Goal: Task Accomplishment & Management: Use online tool/utility

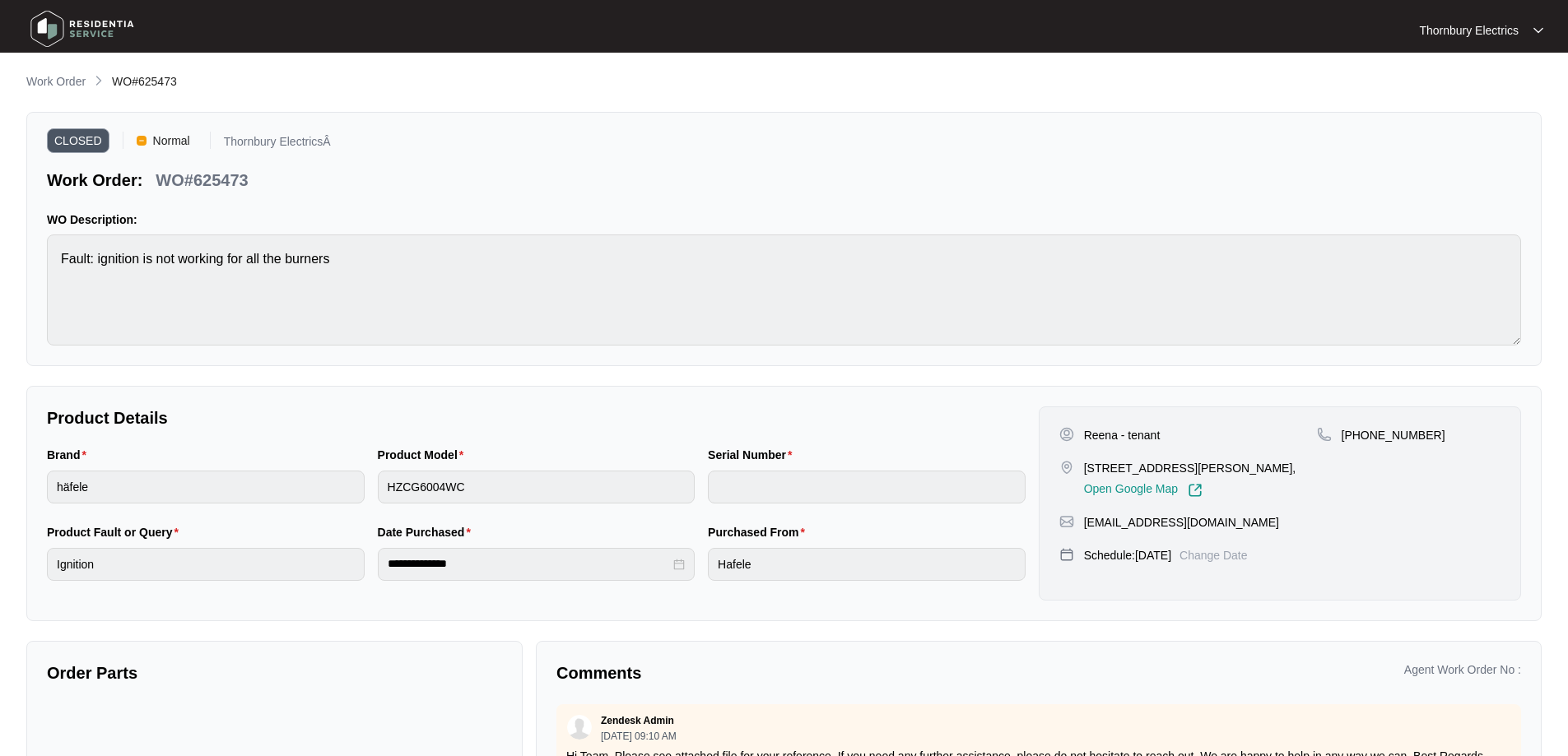
scroll to position [412, 0]
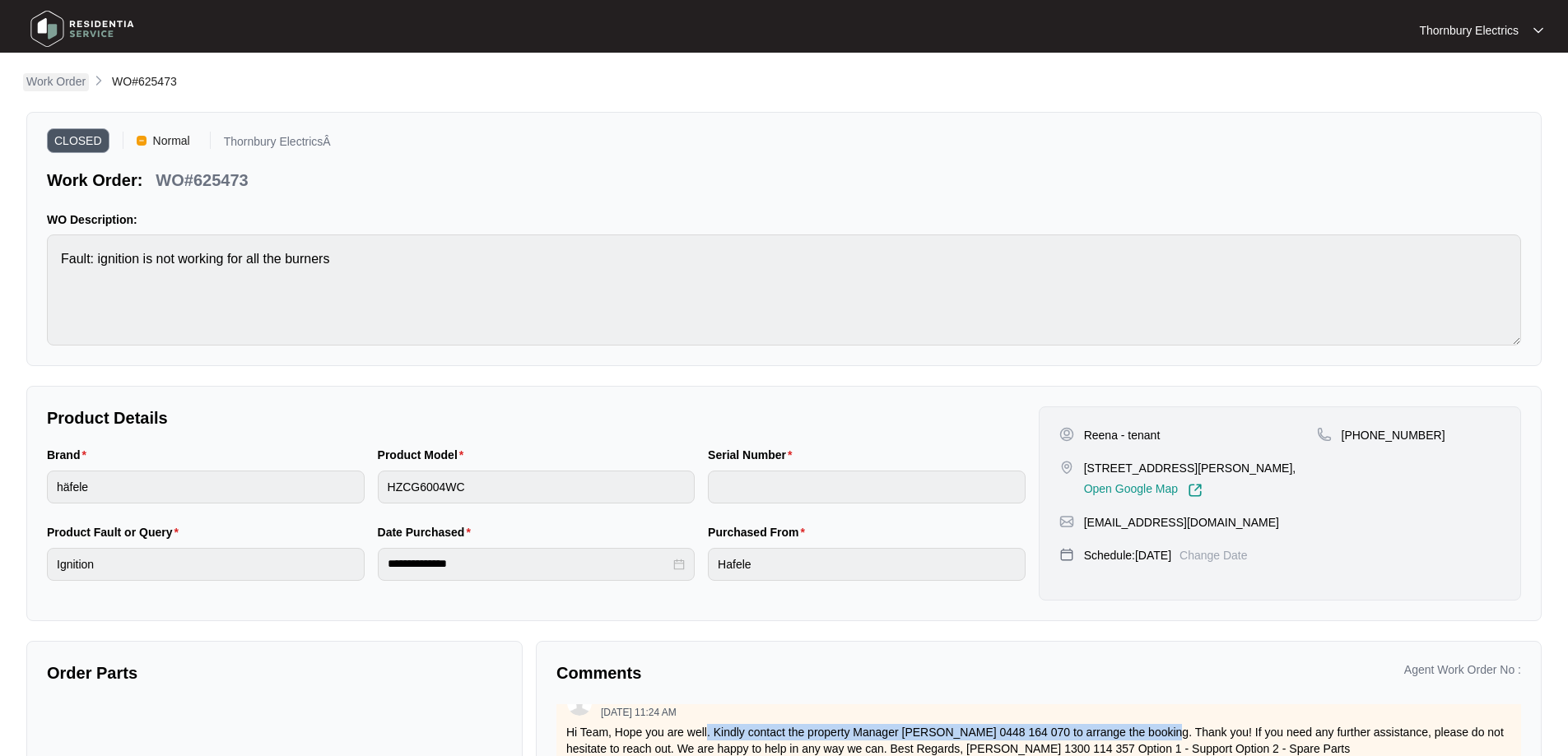
click at [46, 84] on p "Work Order" at bounding box center [55, 82] width 59 height 17
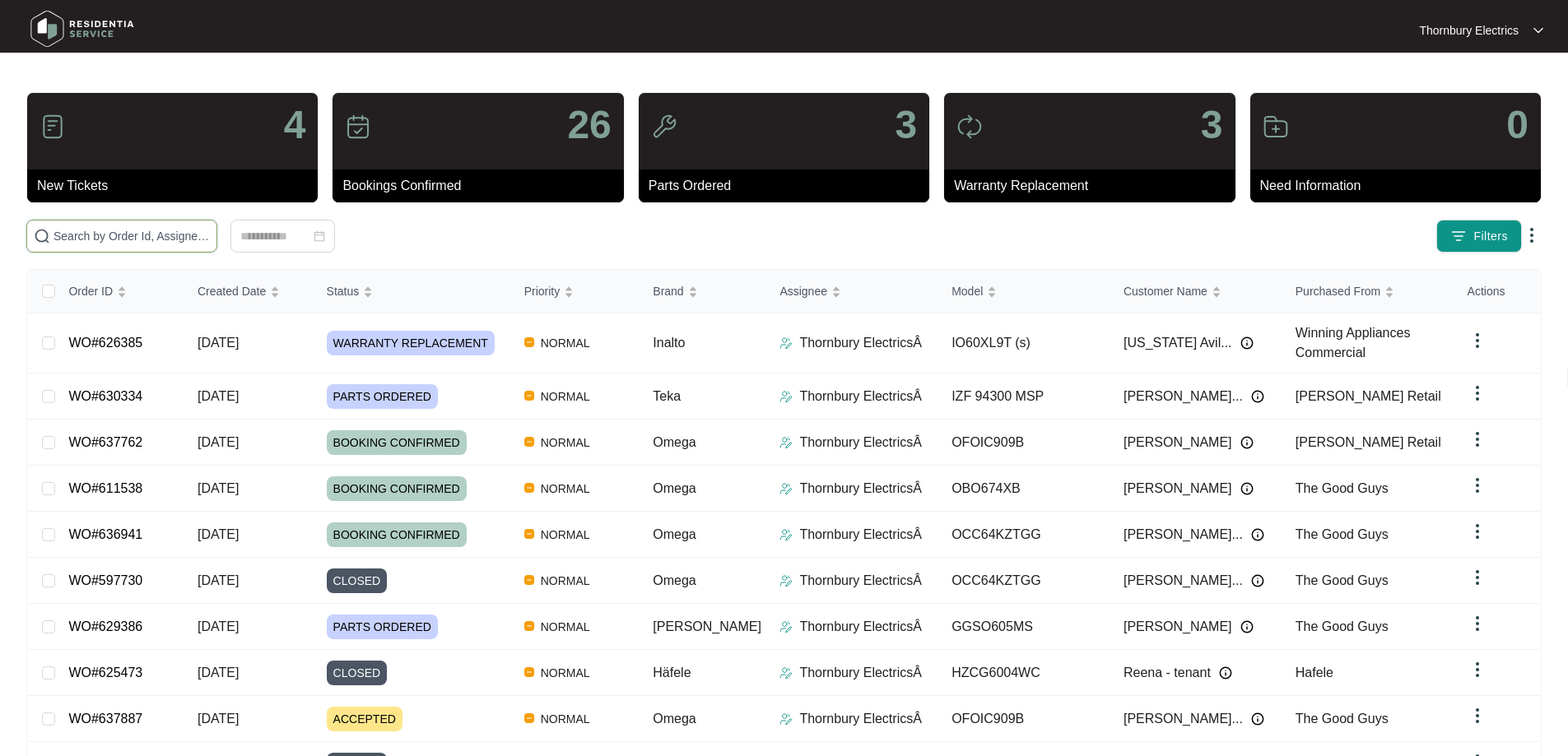
click at [168, 232] on input "text" at bounding box center [131, 235] width 157 height 18
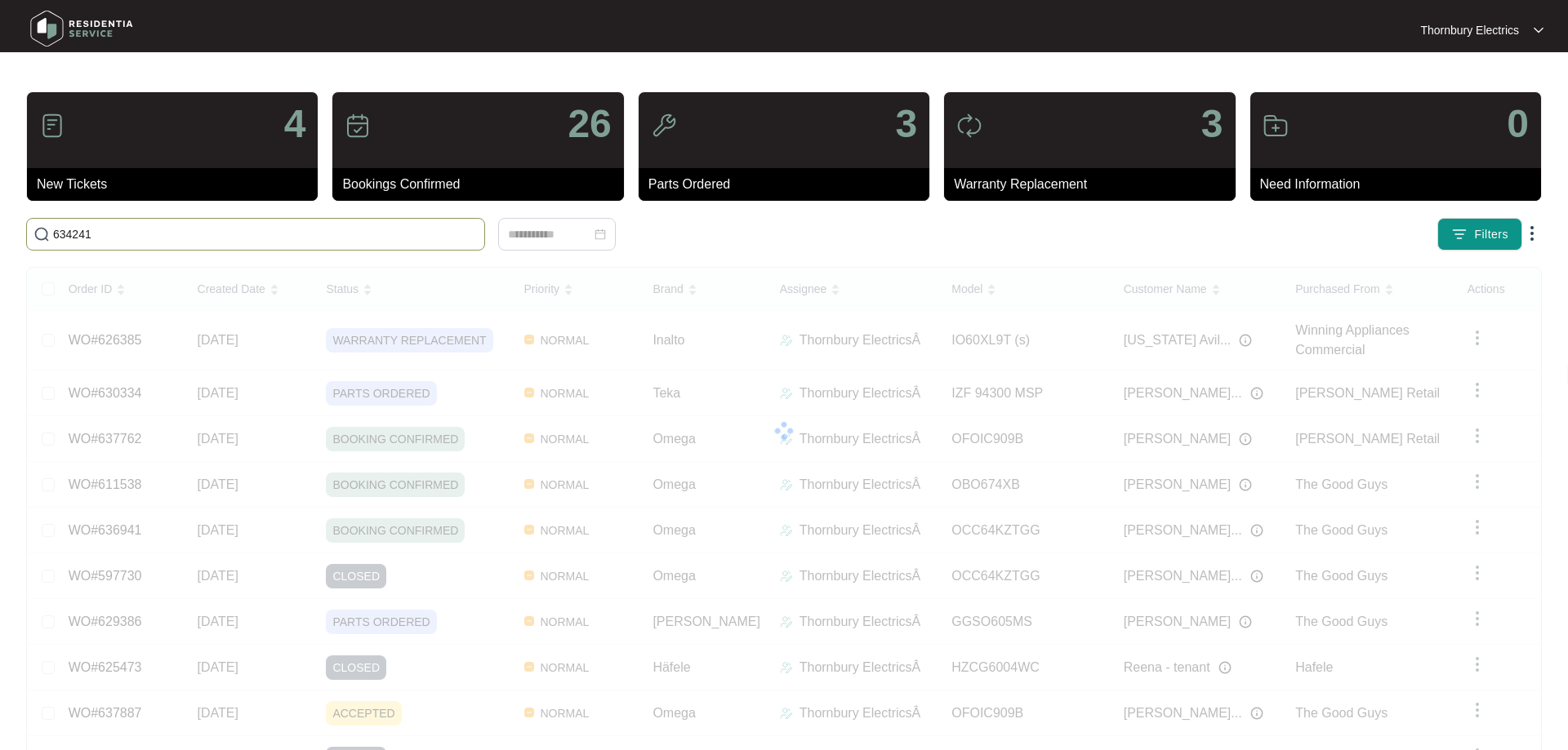
type input "634241"
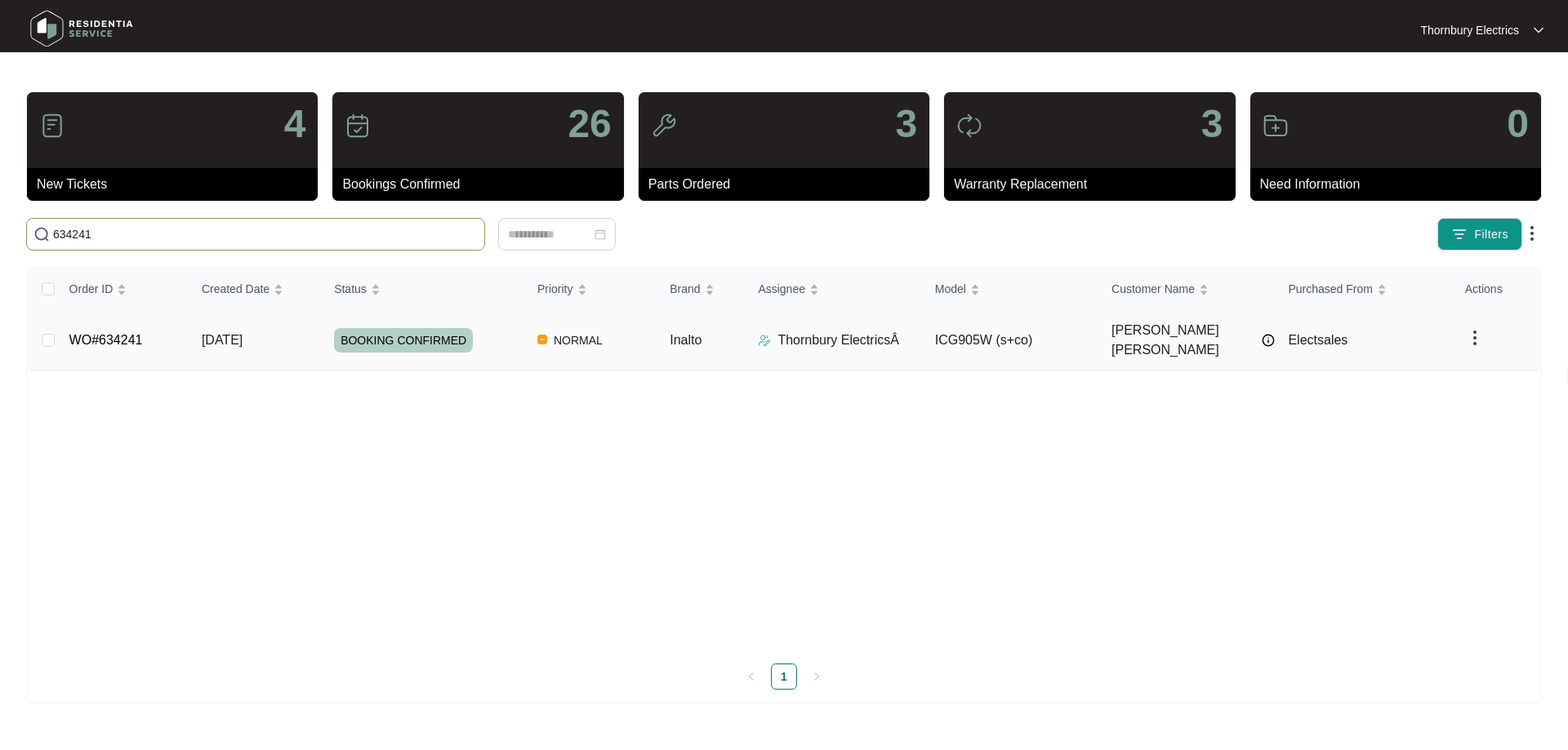
click at [659, 342] on td "Inalto" at bounding box center [700, 341] width 88 height 60
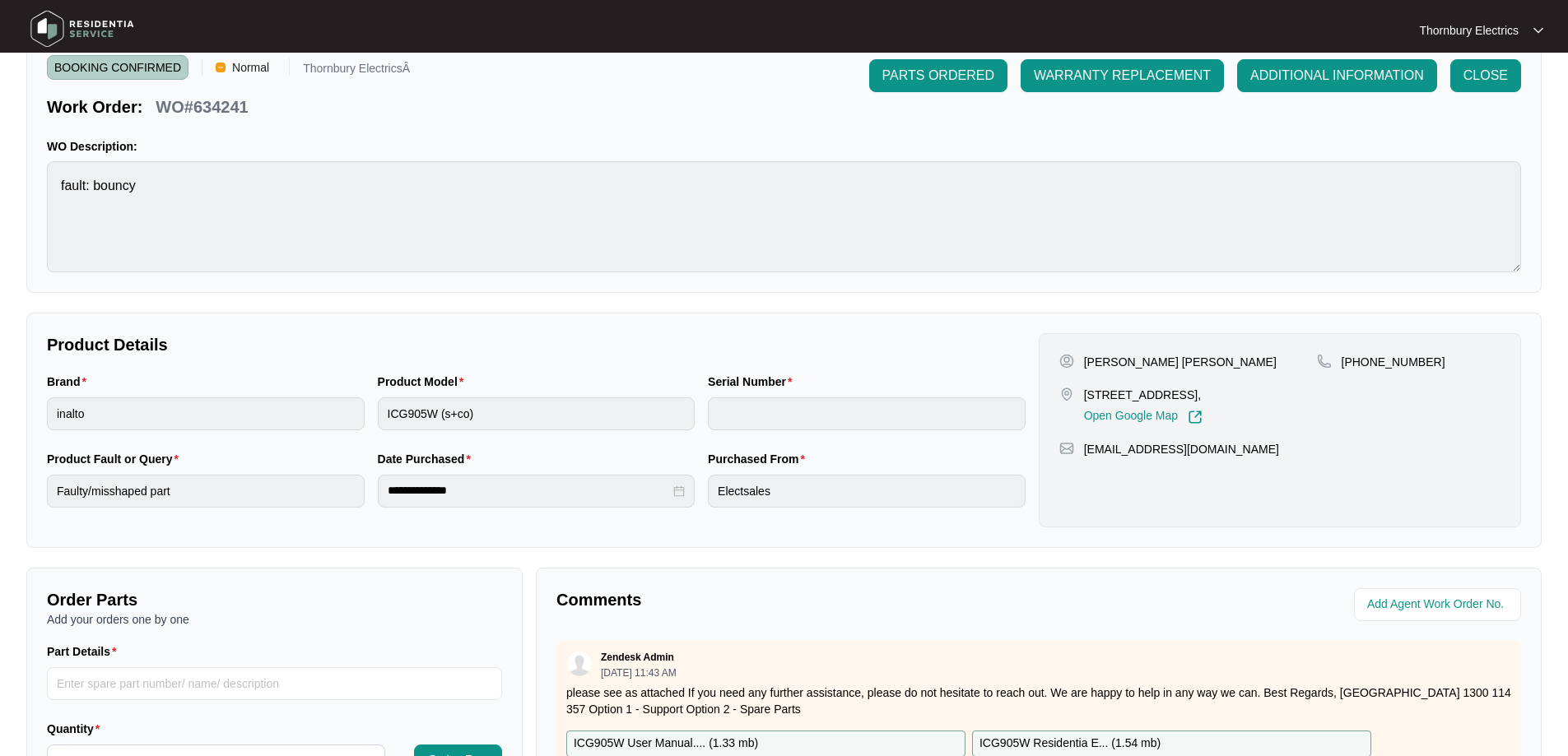
scroll to position [247, 0]
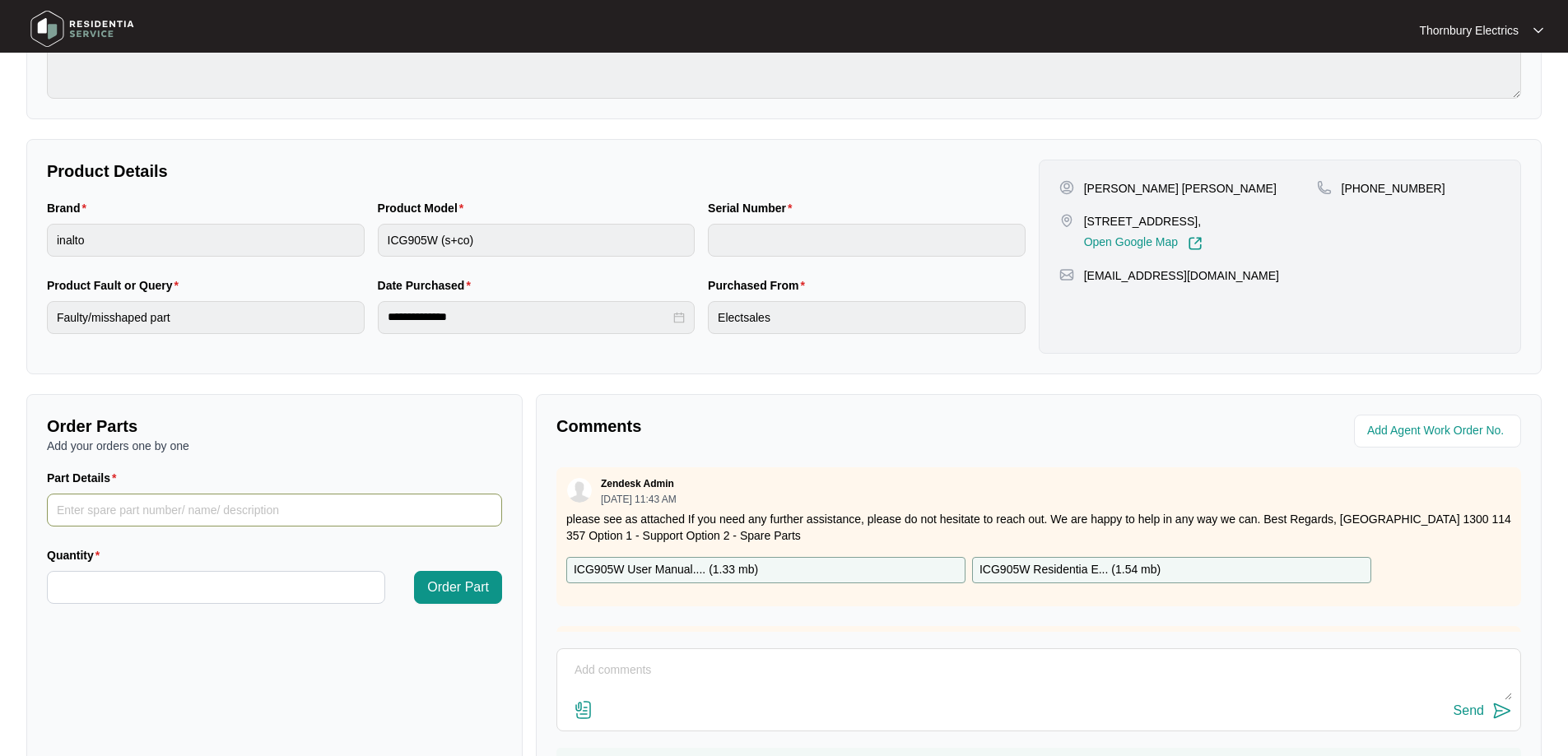
click at [124, 516] on input "Part Details" at bounding box center [274, 509] width 455 height 33
paste input "SP18725"
type input "SP18725 Stainless Panel with Glass"
click at [119, 593] on input "Quantity" at bounding box center [216, 587] width 337 height 31
type input "*"
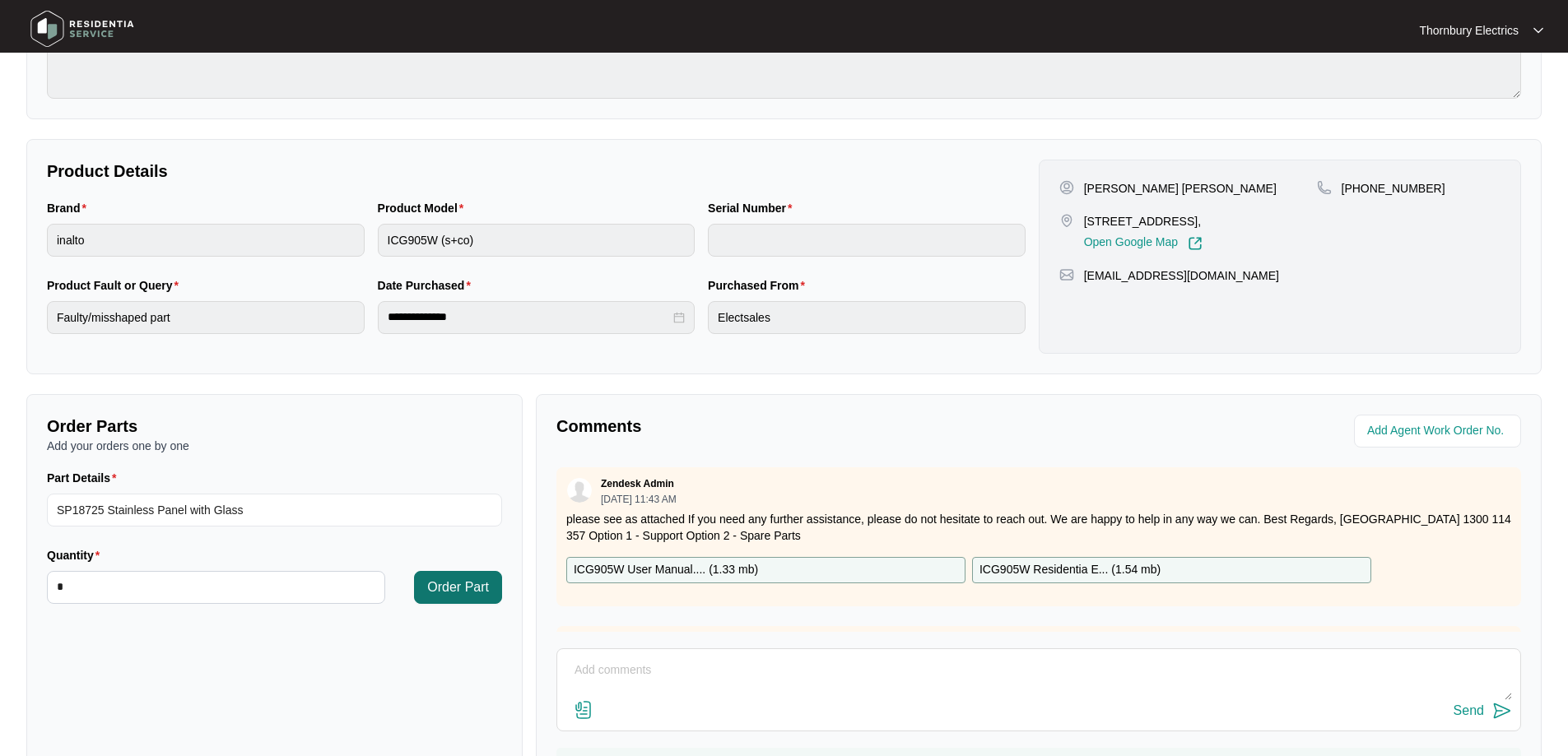
click at [433, 586] on span "Order Part" at bounding box center [458, 587] width 62 height 20
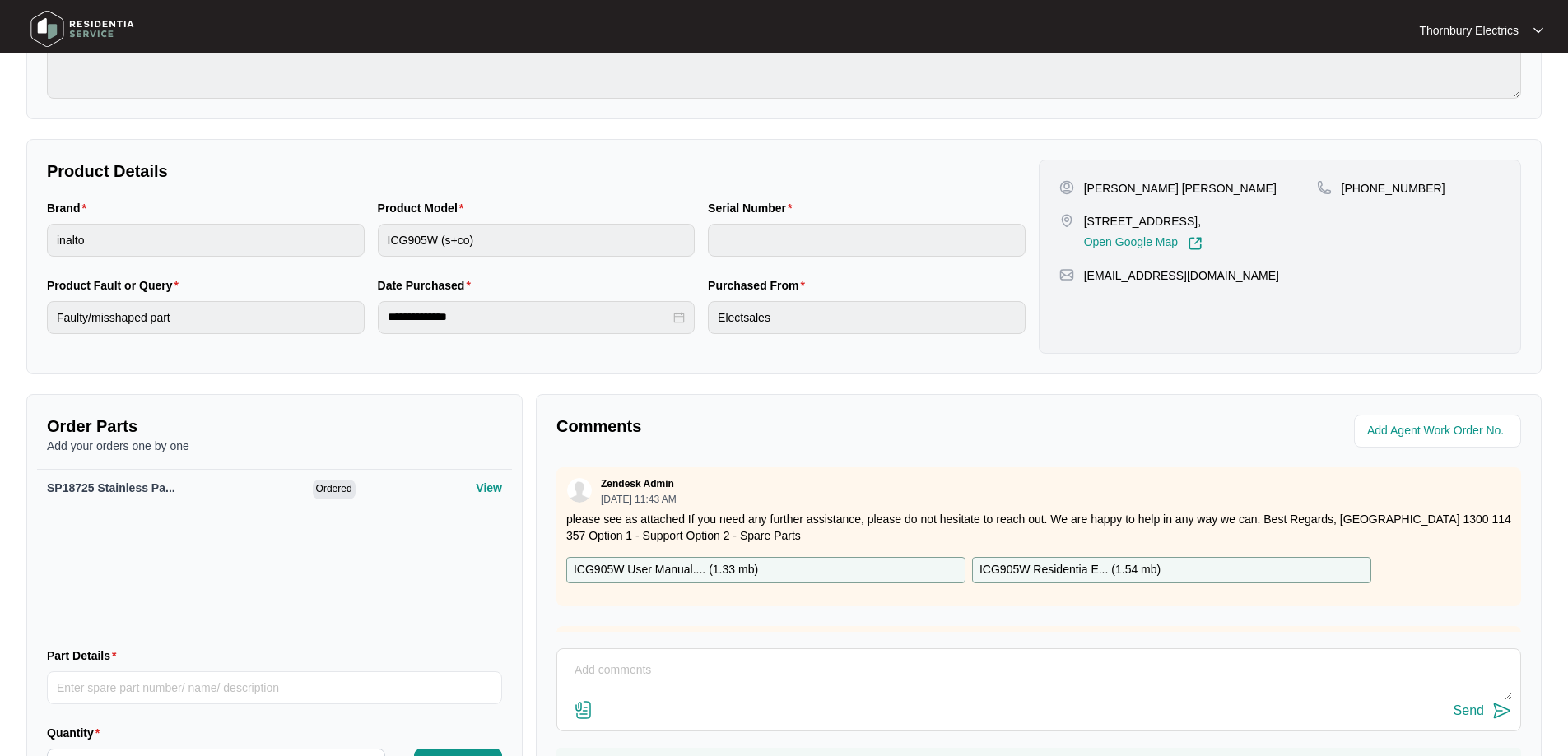
click at [708, 663] on textarea at bounding box center [1039, 679] width 947 height 43
paste textarea "Attended to the Inalto gas cooktop because the back panel was not secure. We ad…"
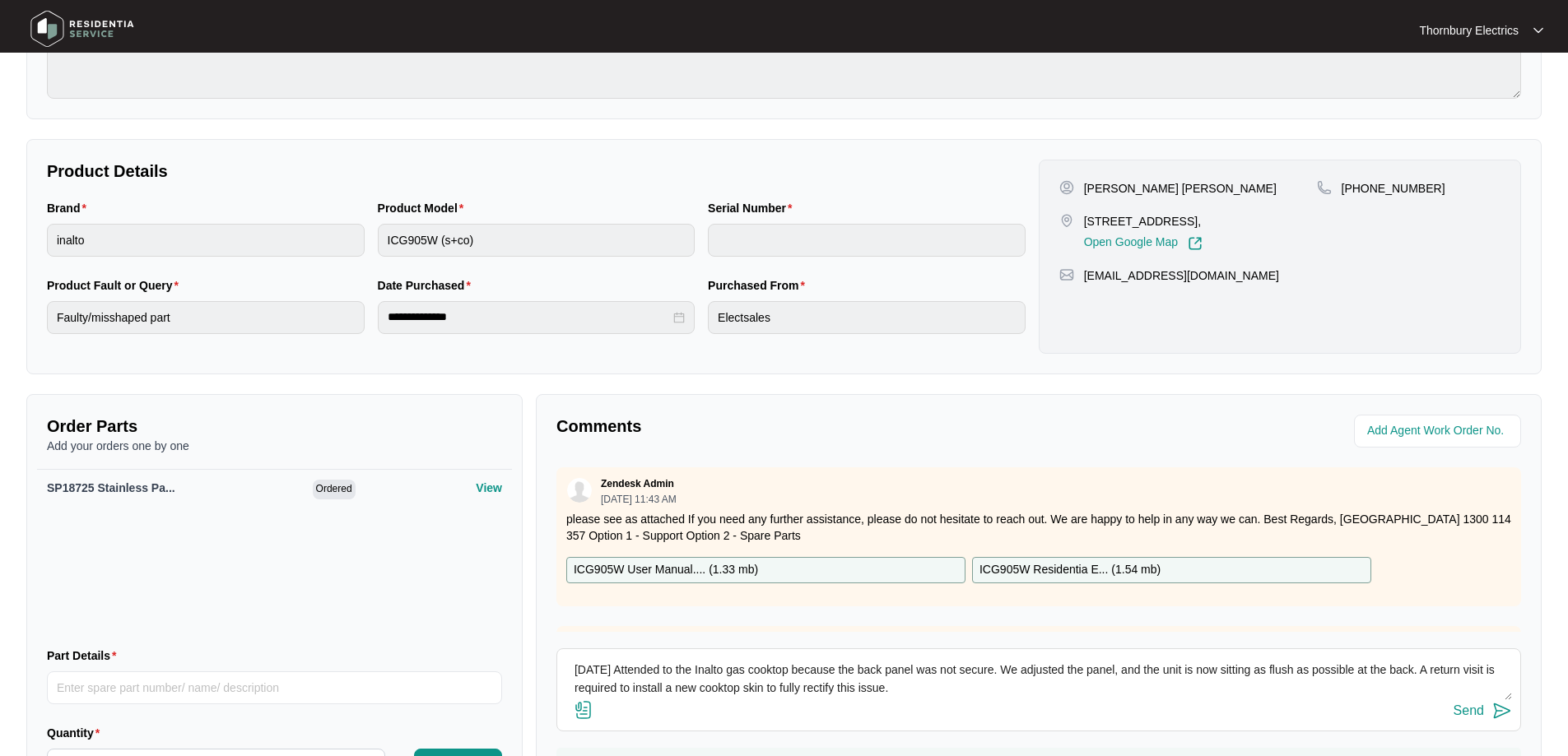
type textarea "[DATE] Attended to the Inalto gas cooktop because the back panel was not secure…"
click at [1470, 713] on div "Send" at bounding box center [1469, 711] width 30 height 15
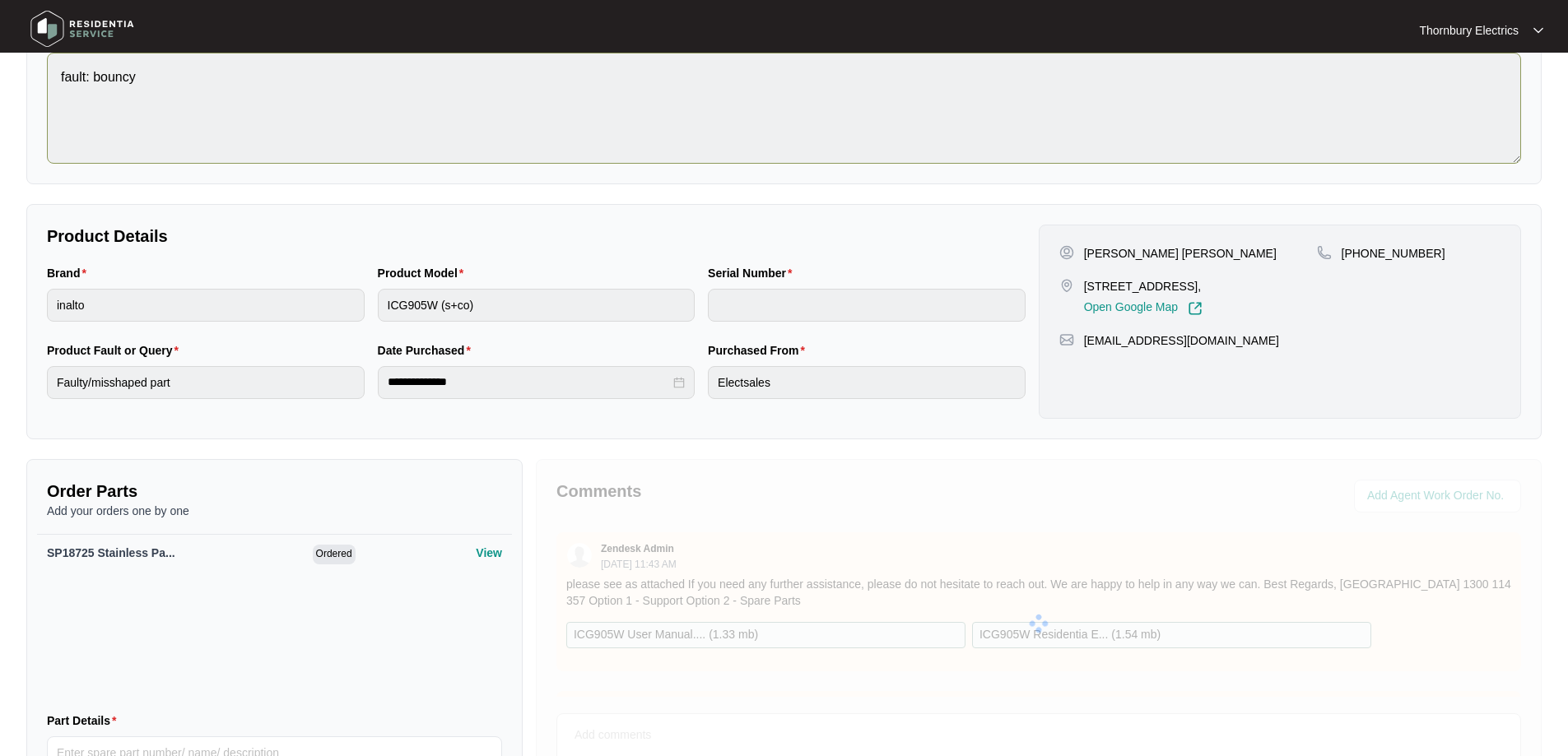
scroll to position [0, 0]
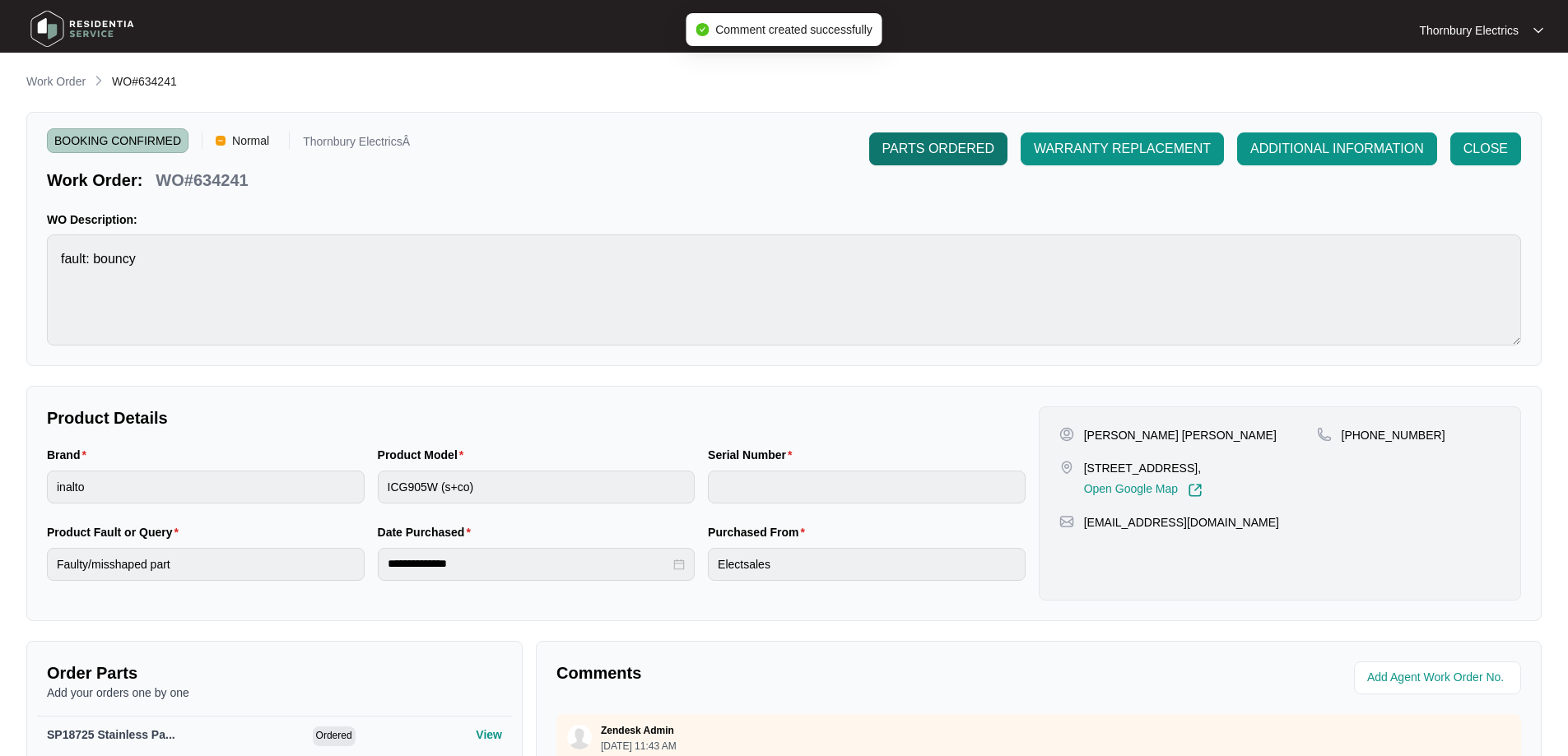
click at [966, 150] on span "PARTS ORDERED" at bounding box center [937, 148] width 112 height 20
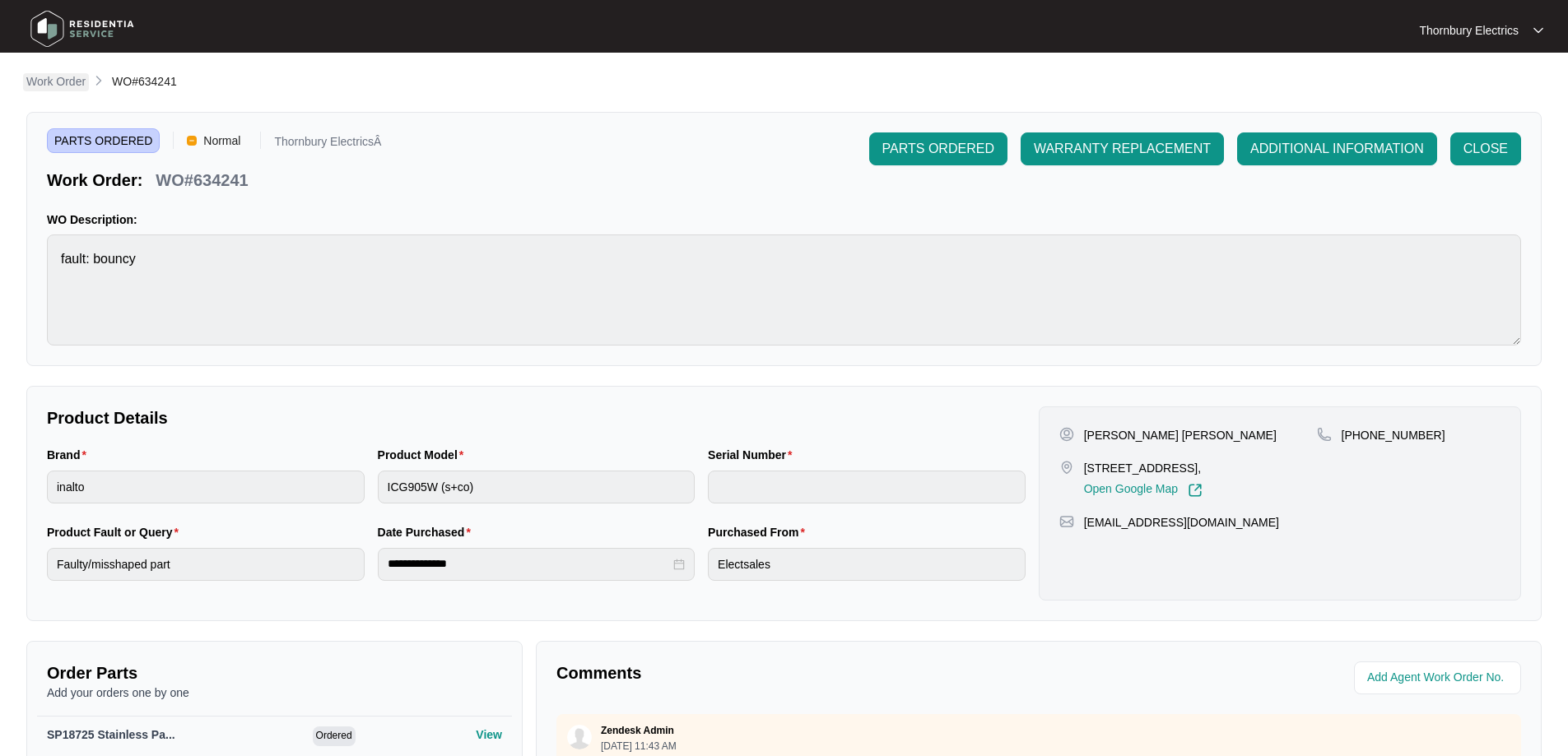
click at [51, 75] on p "Work Order" at bounding box center [55, 82] width 59 height 17
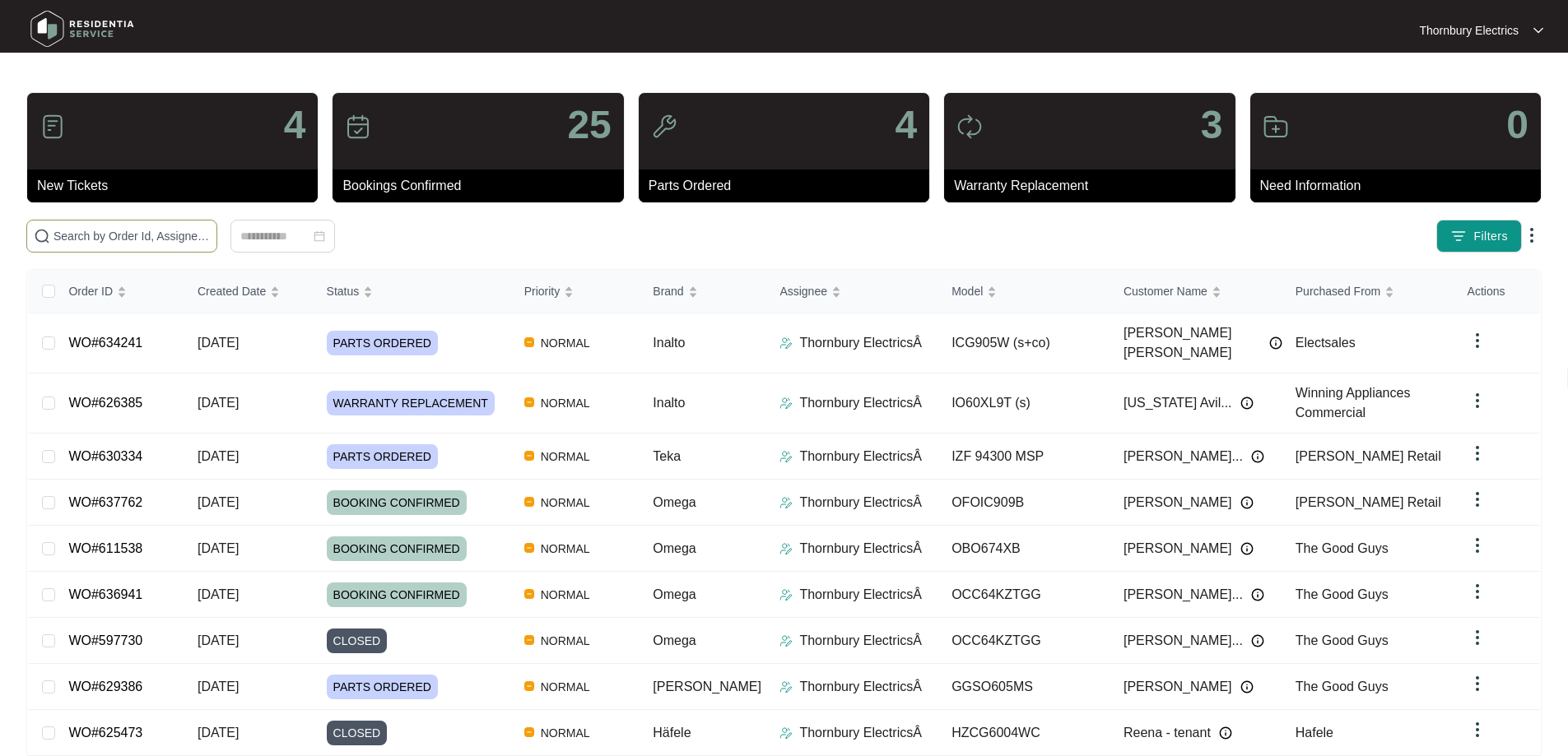
click at [169, 234] on input "text" at bounding box center [131, 235] width 157 height 18
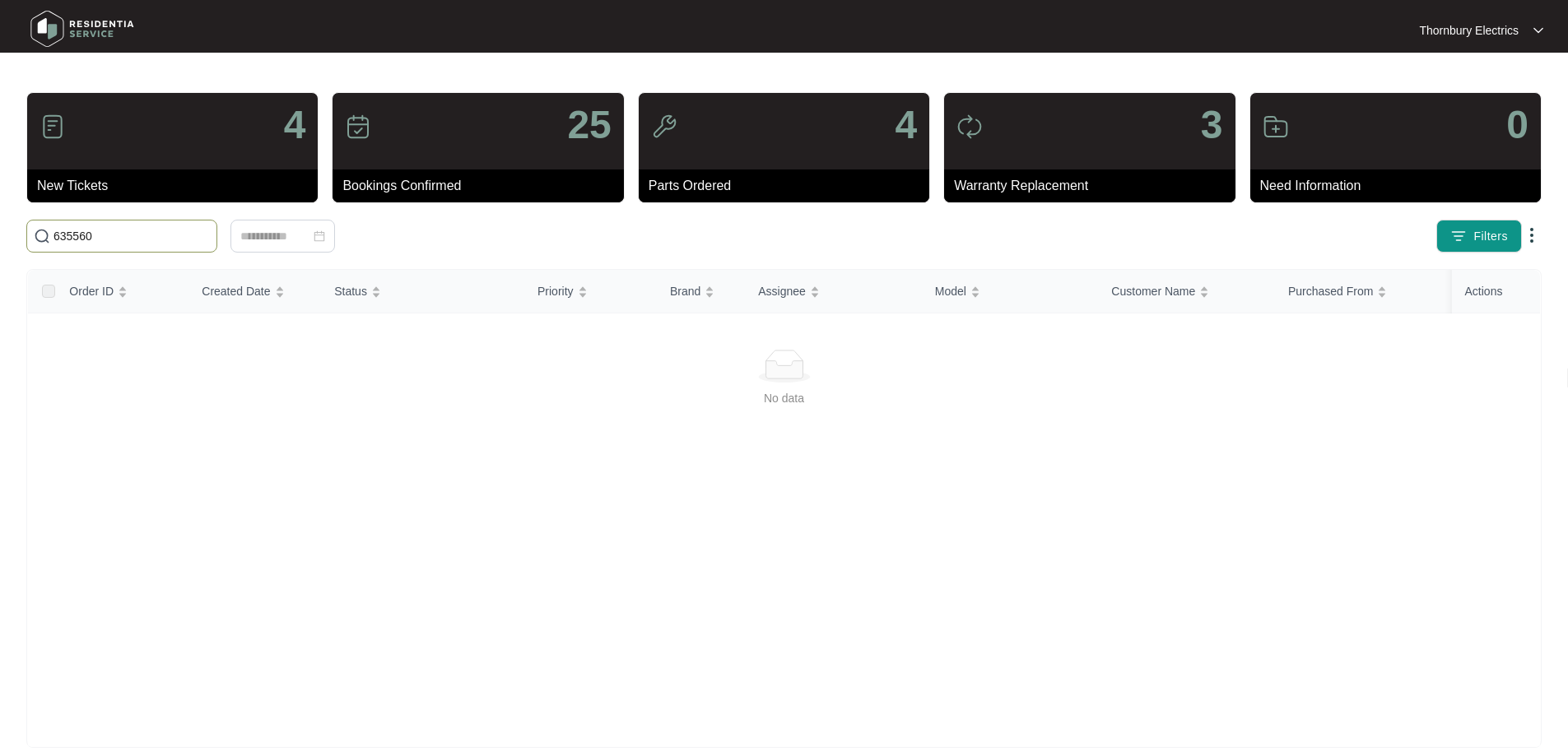
drag, startPoint x: 112, startPoint y: 238, endPoint x: 0, endPoint y: 244, distance: 112.2
click at [0, 244] on main "4 New Tickets 25 Bookings Confirmed 4 Parts Ordered 3 Warranty Replacement 0 Ne…" at bounding box center [784, 386] width 1568 height 774
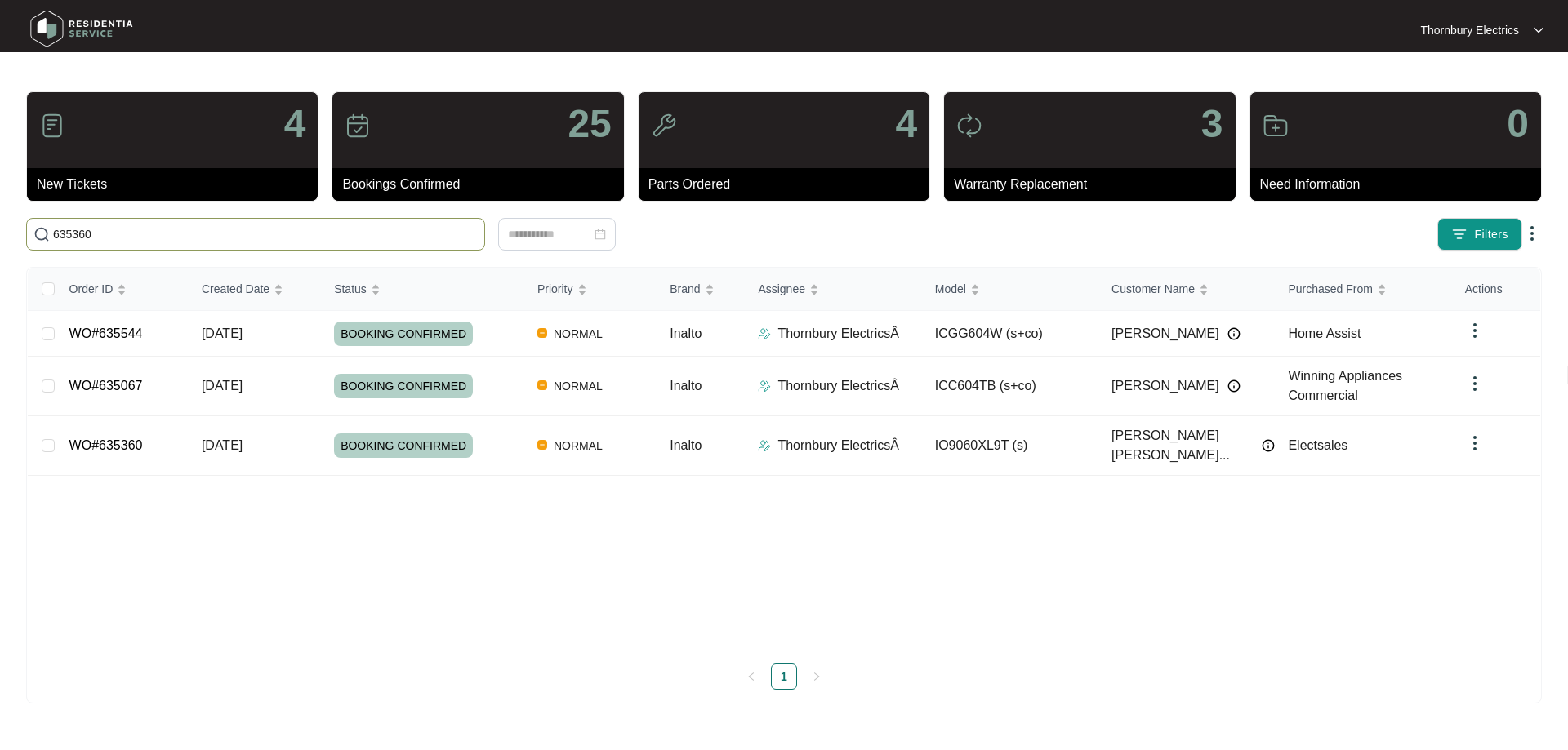
type input "635360"
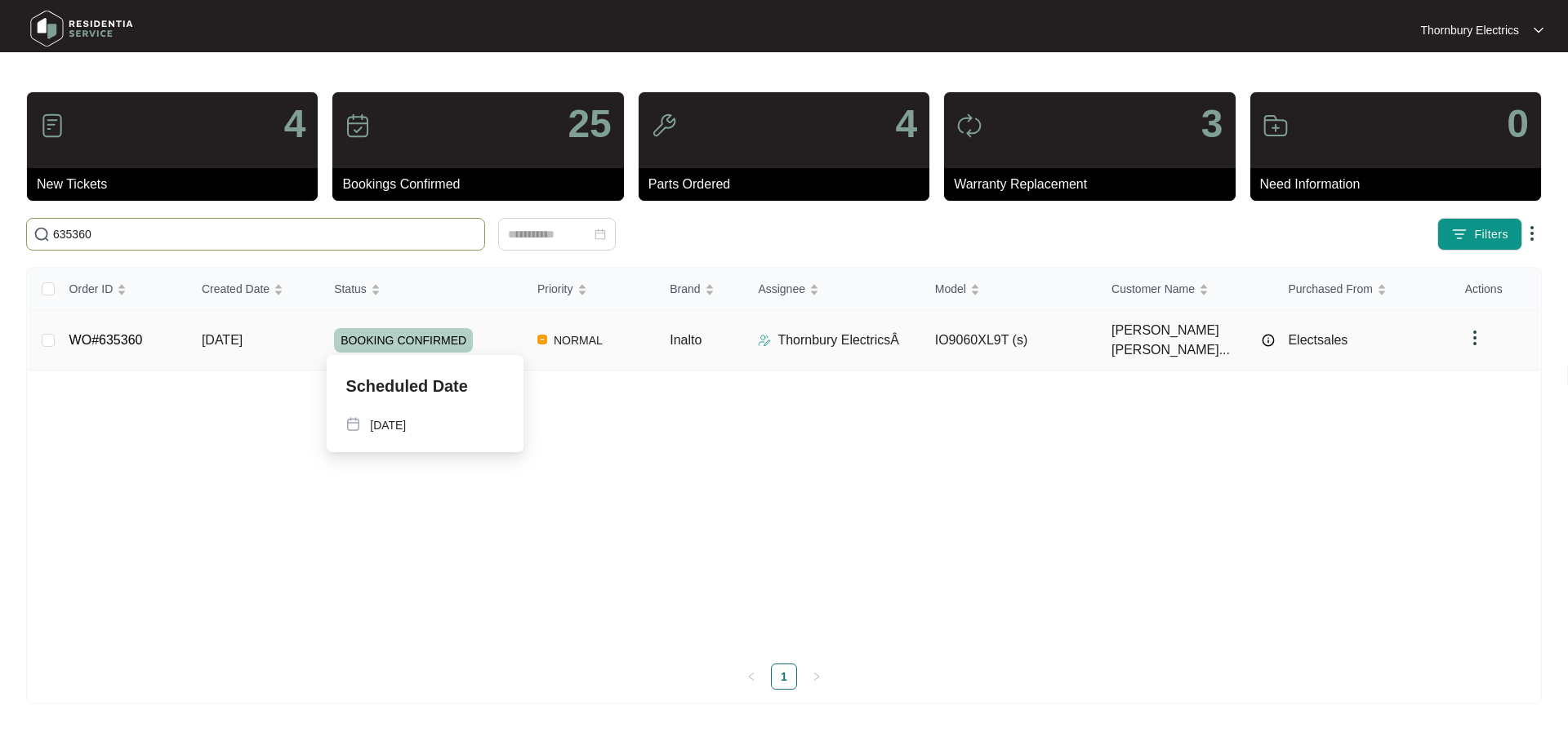
click at [501, 356] on div "Scheduled Date [DATE]" at bounding box center [425, 404] width 198 height 98
click at [493, 340] on div "BOOKING CONFIRMED" at bounding box center [429, 341] width 190 height 24
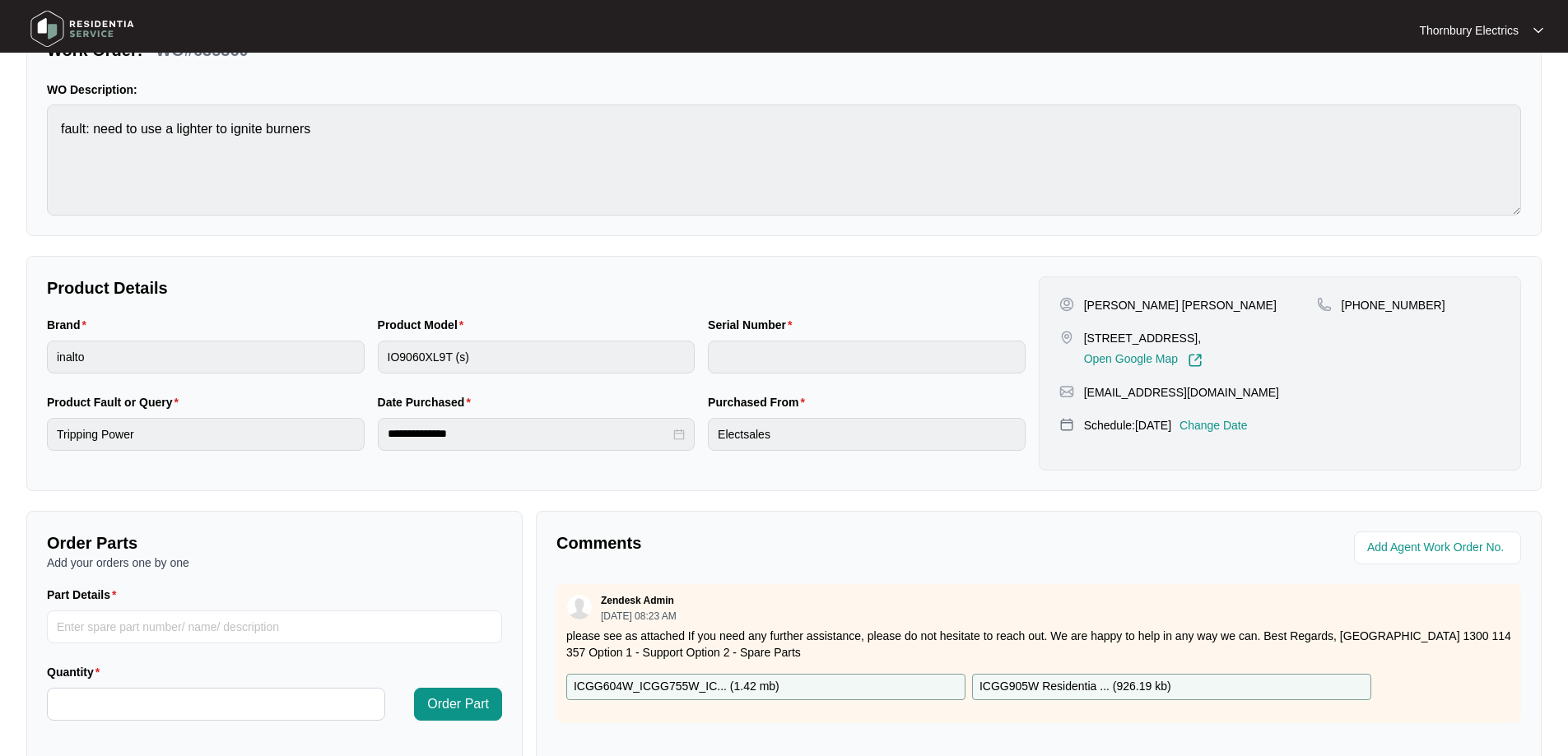
scroll to position [329, 0]
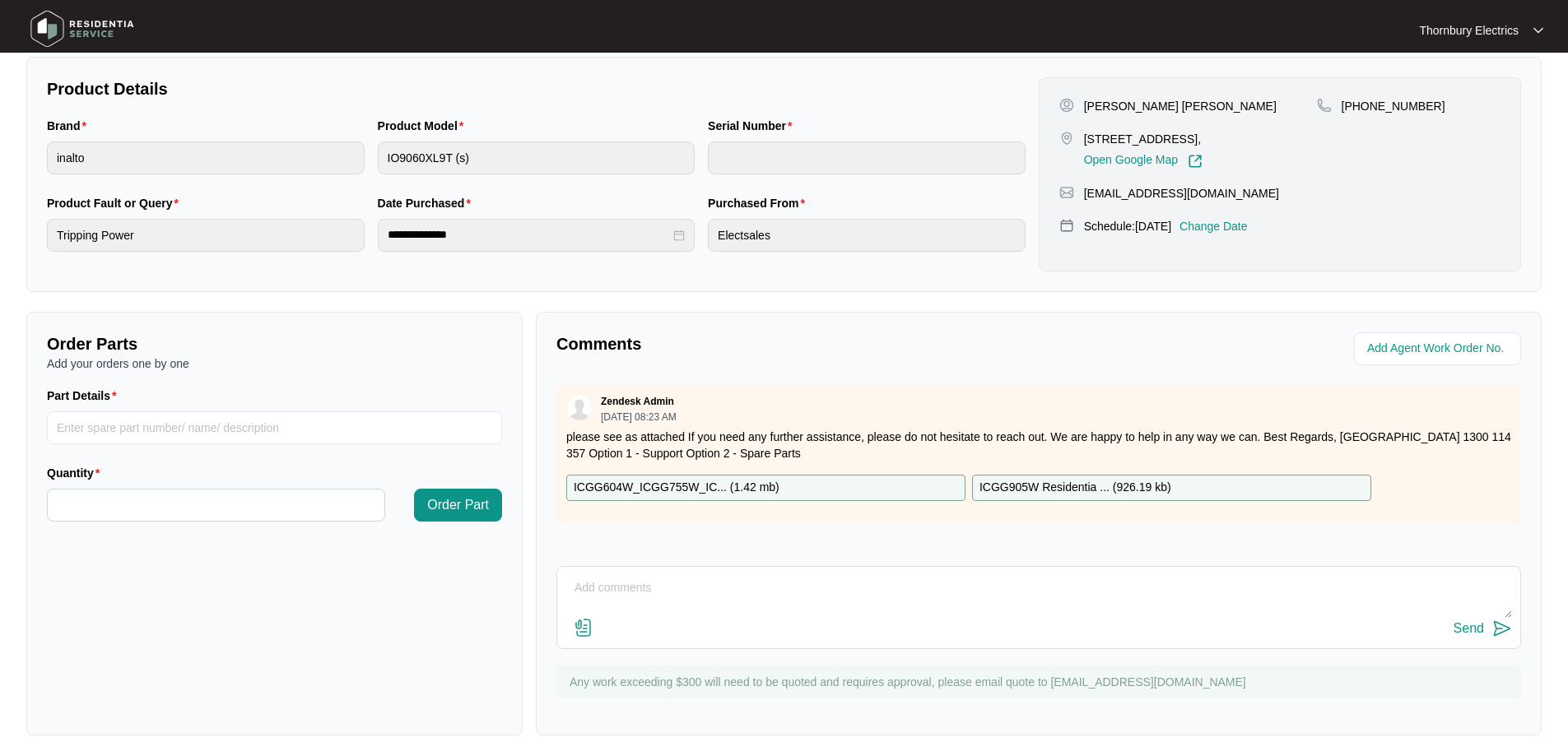
click at [1057, 485] on p "ICGG905W Residentia ... ( 926.19 kb )" at bounding box center [1075, 488] width 191 height 18
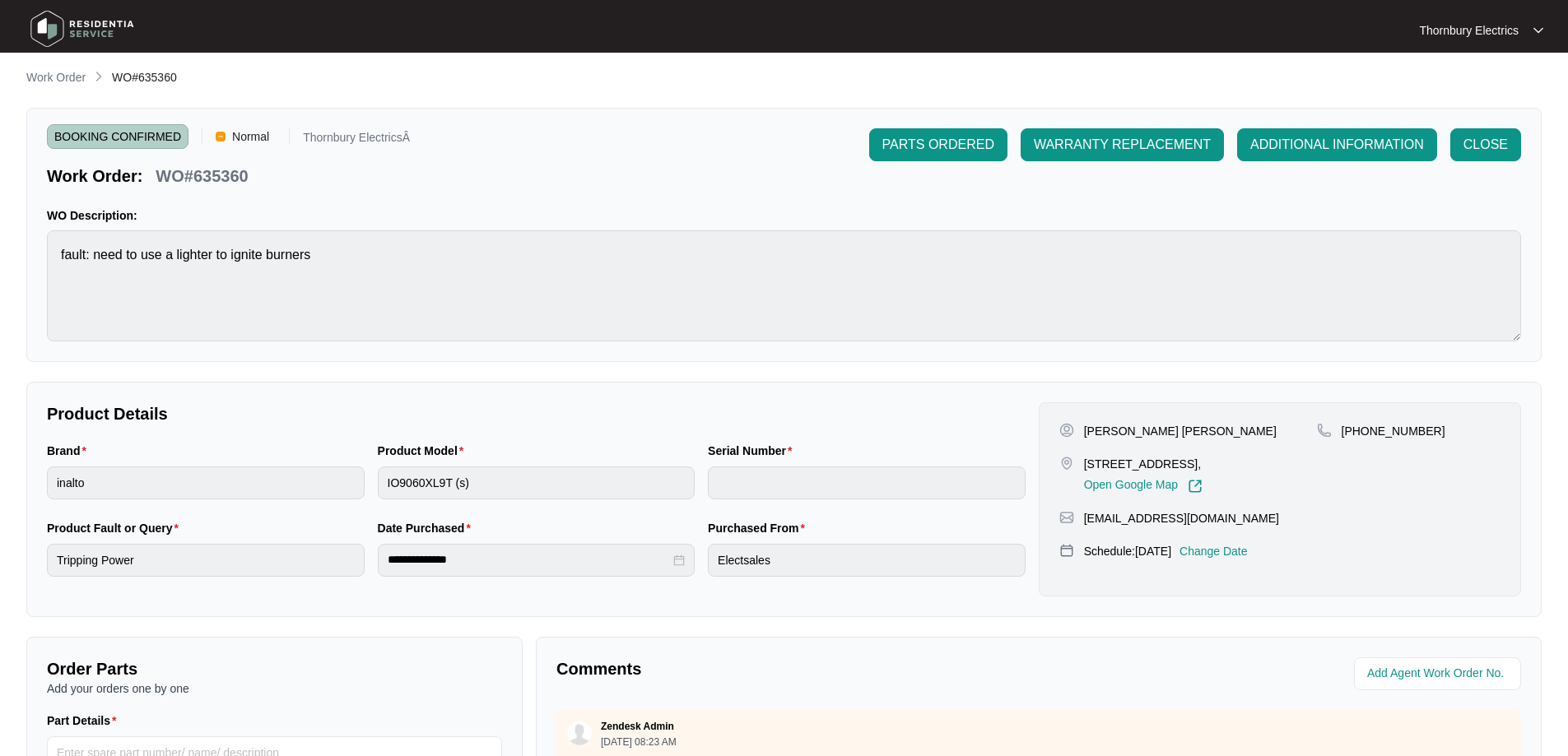
scroll to position [0, 0]
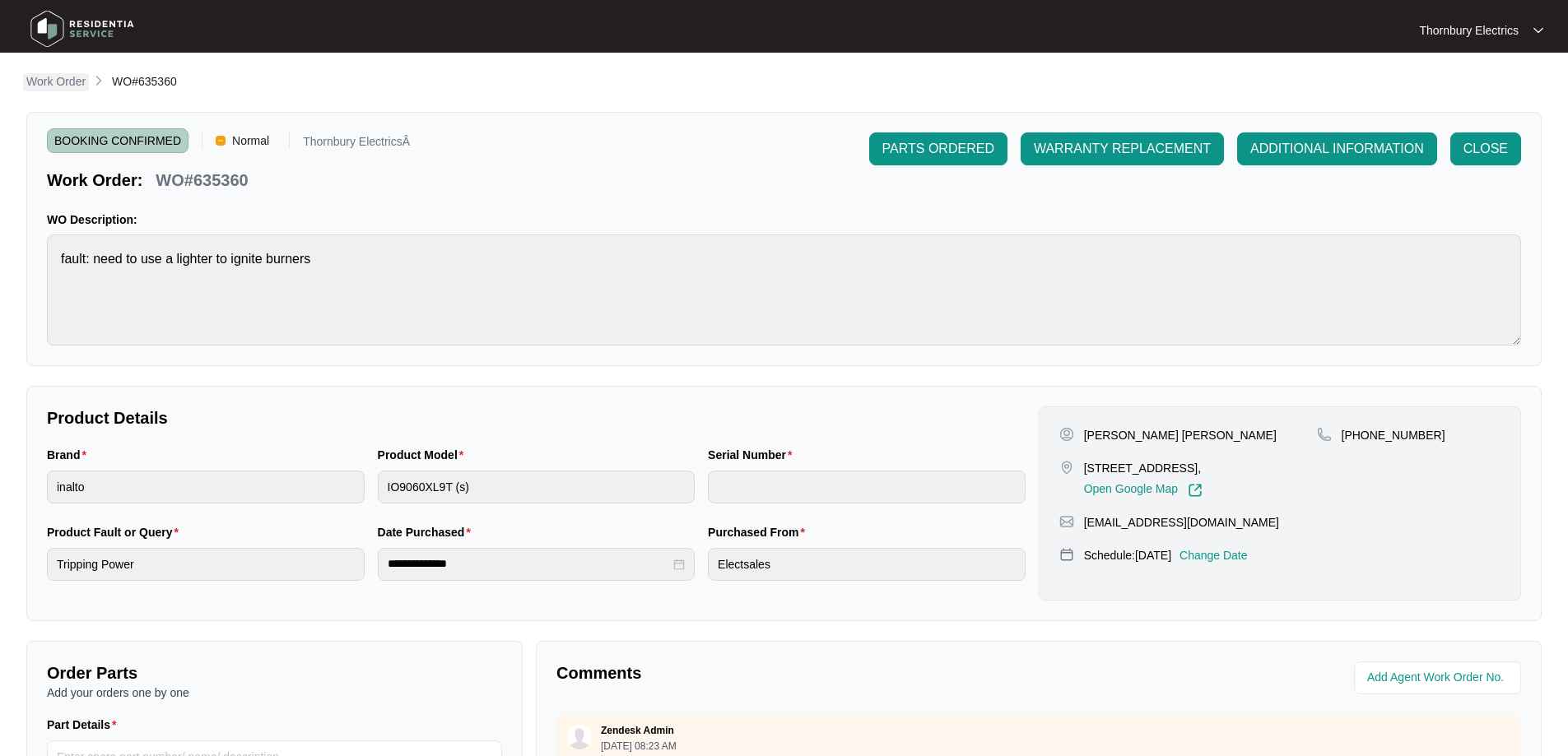
click at [62, 82] on p "Work Order" at bounding box center [55, 82] width 59 height 17
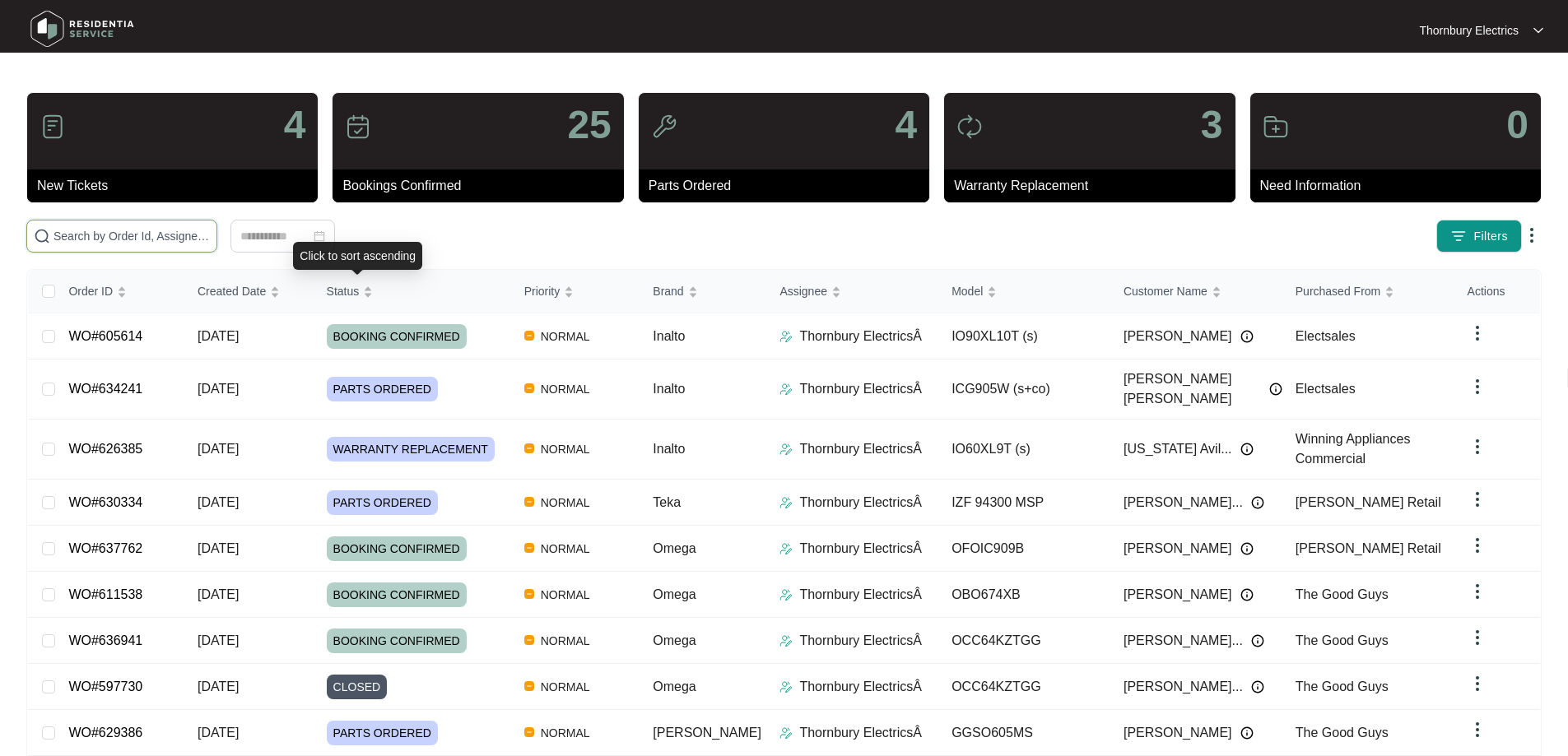
click at [210, 239] on input "text" at bounding box center [131, 235] width 157 height 18
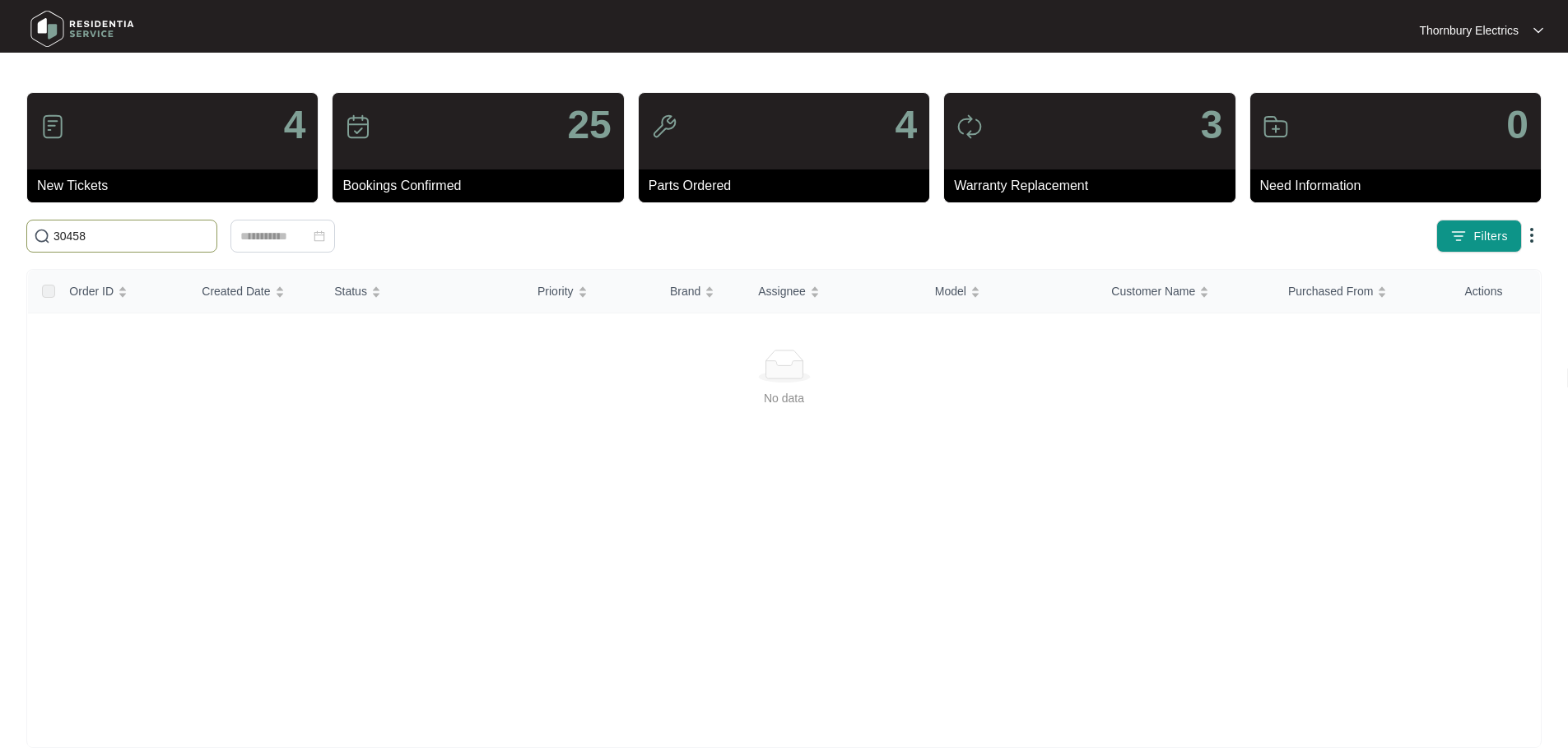
drag, startPoint x: 165, startPoint y: 238, endPoint x: 19, endPoint y: 238, distance: 146.0
click at [19, 238] on main "4 New Tickets 25 Bookings Confirmed 4 Parts Ordered 3 Warranty Replacement 0 Ne…" at bounding box center [784, 386] width 1568 height 774
type input "629960"
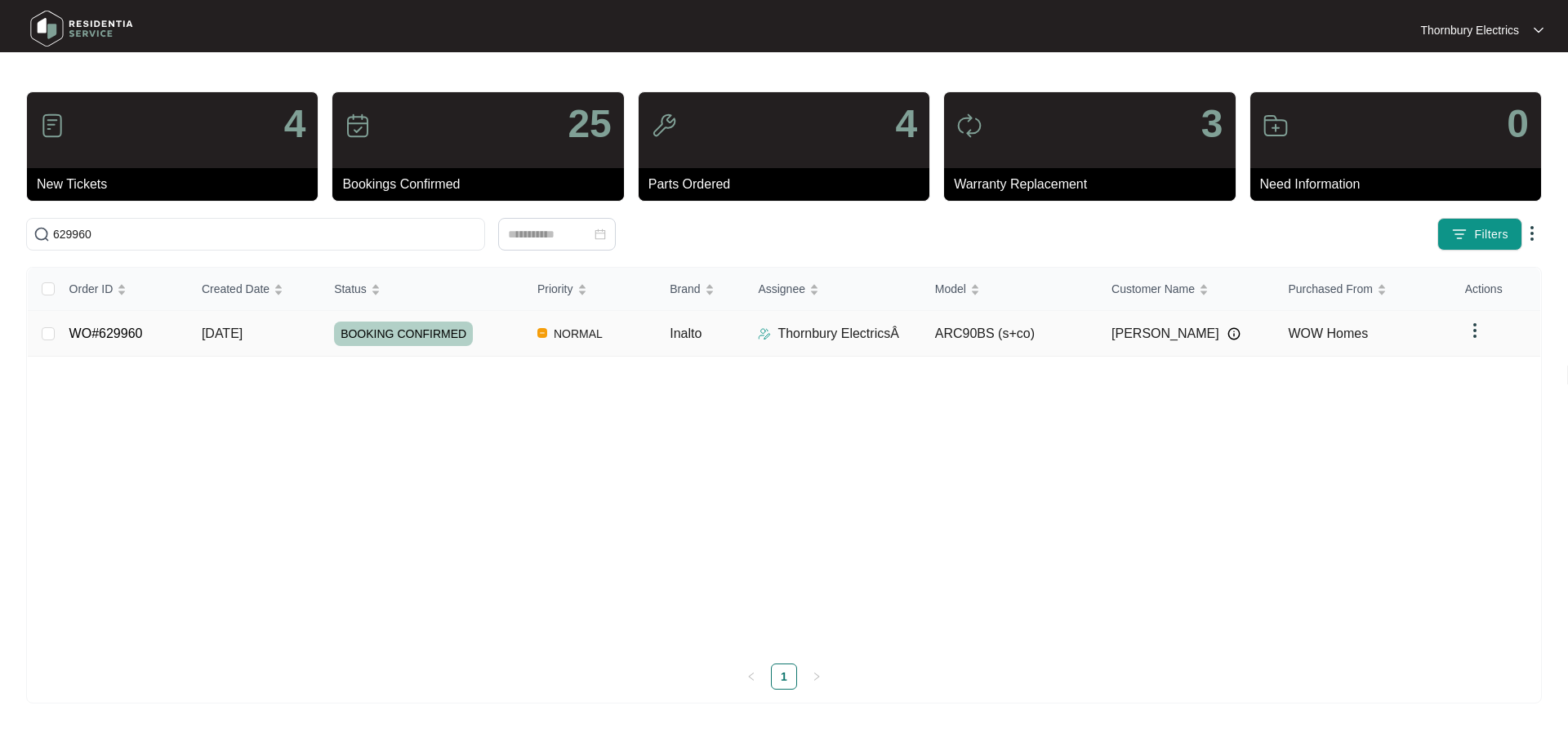
click at [491, 342] on div "BOOKING CONFIRMED" at bounding box center [429, 334] width 190 height 24
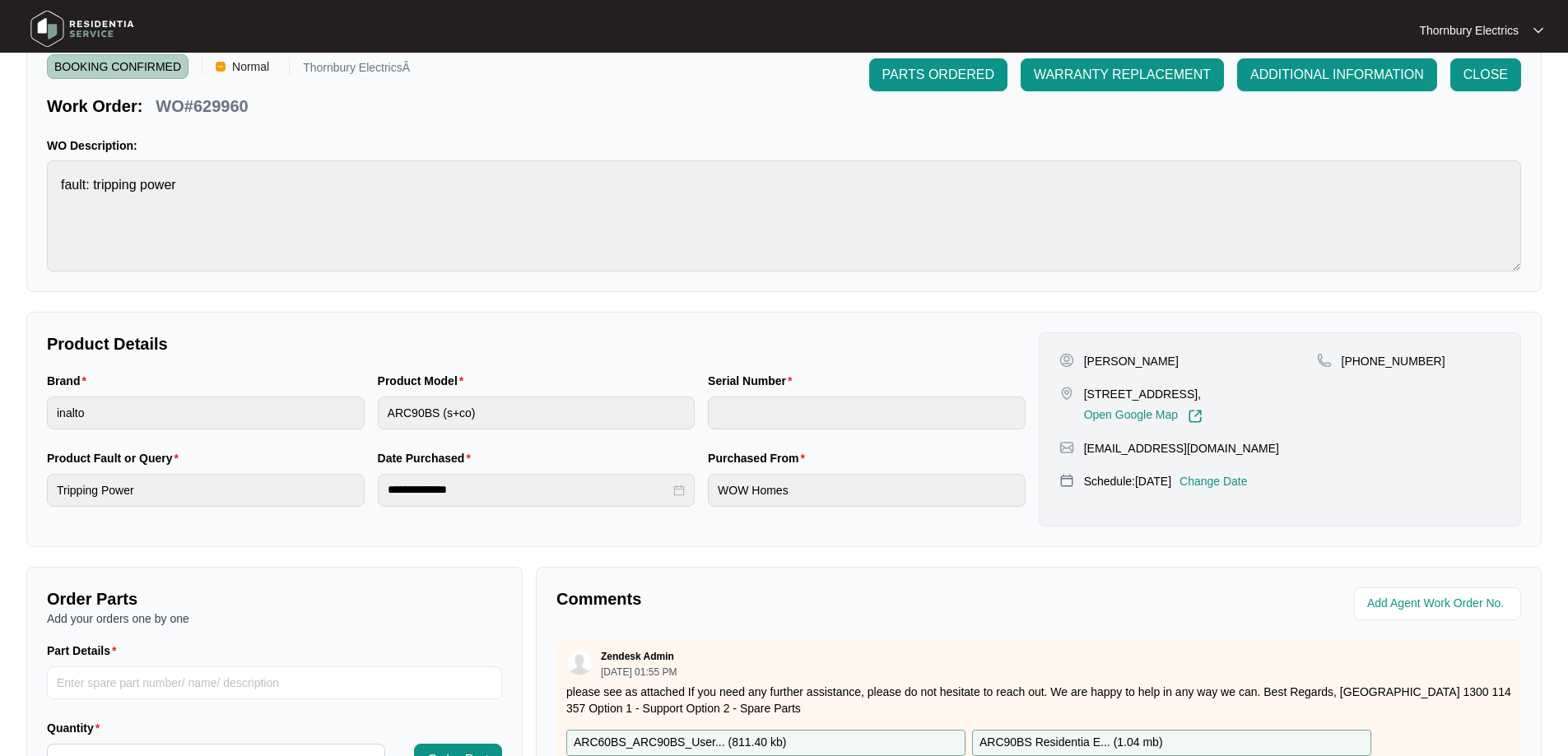
scroll to position [329, 0]
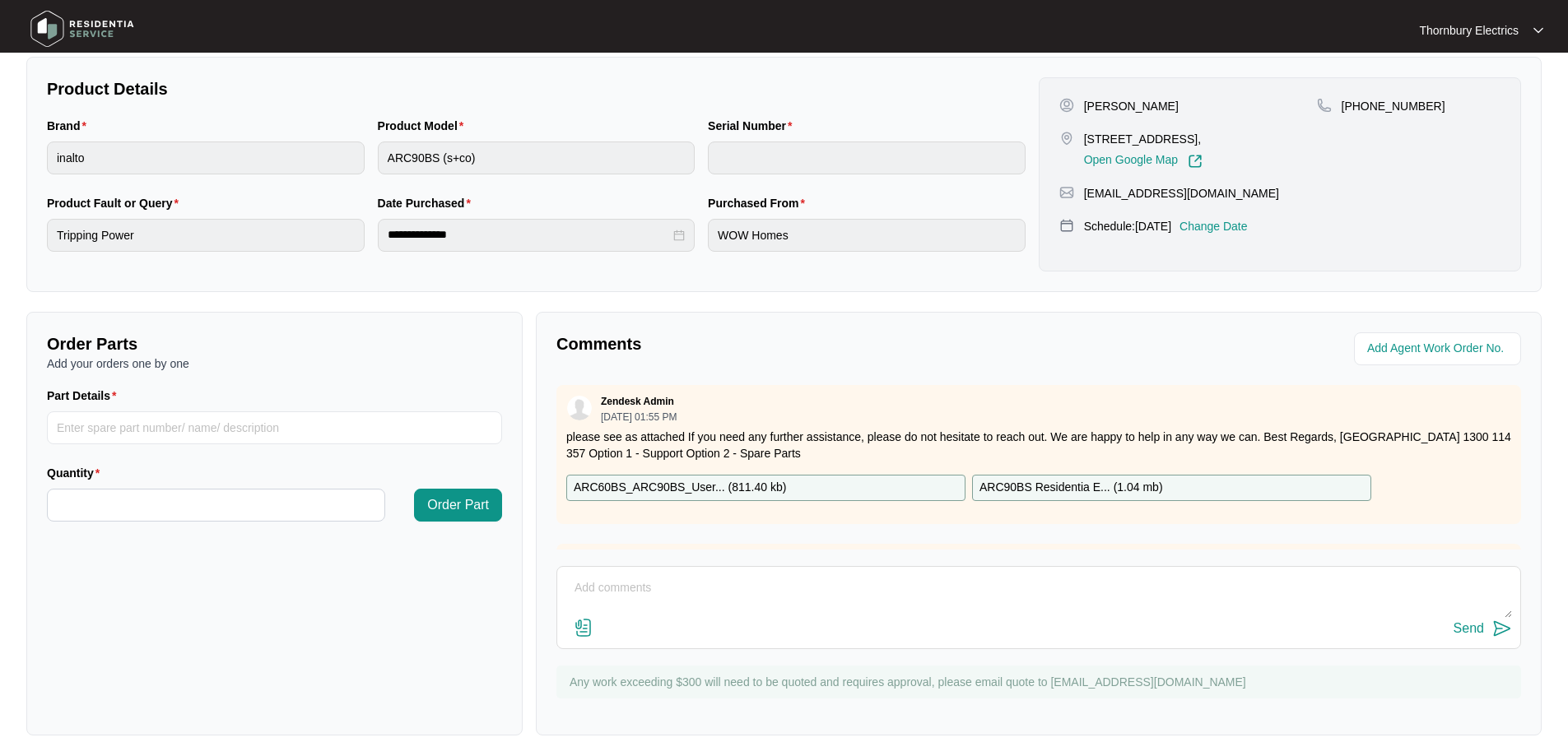
click at [617, 570] on div "Send" at bounding box center [1039, 608] width 965 height 83
click at [605, 587] on textarea at bounding box center [1039, 597] width 947 height 43
paste textarea "Inspected Inalto rangehood, as unit was tripping power Performed insulation res…"
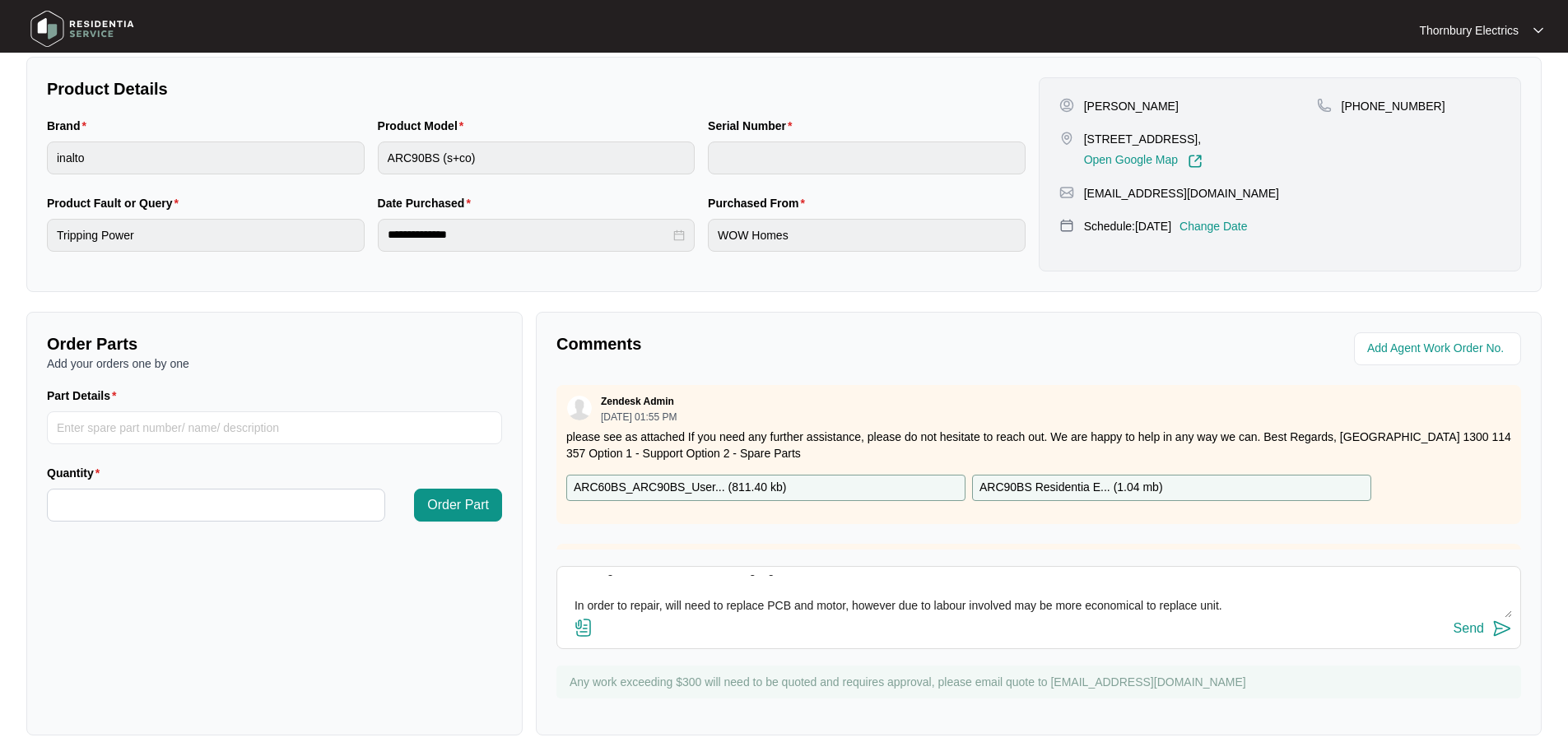
scroll to position [103, 0]
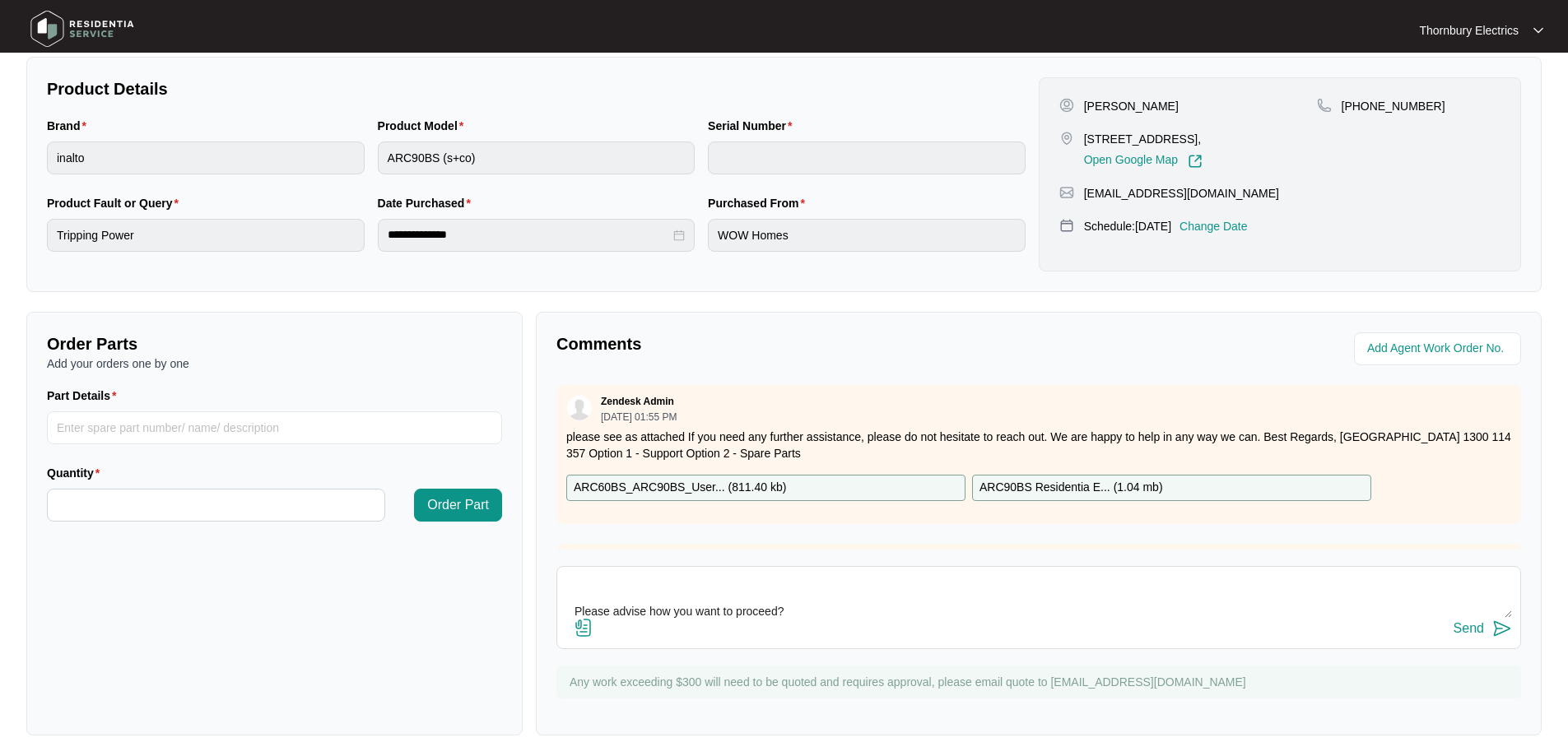
type textarea "[DATE] Inspected Inalto rangehood, as unit was tripping power Performed insulat…"
click at [1479, 630] on div "Send" at bounding box center [1469, 628] width 30 height 15
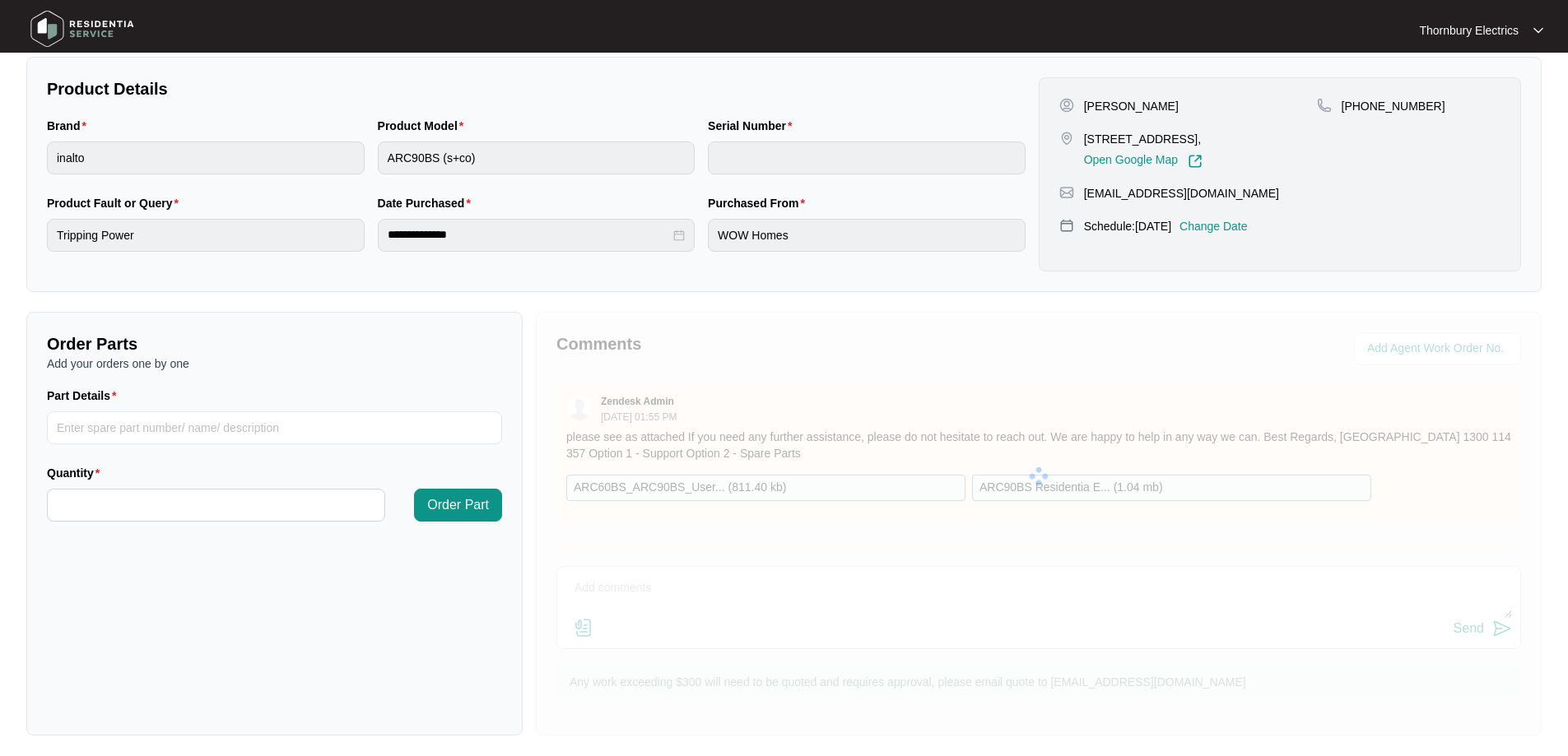
scroll to position [0, 0]
